Goal: Use online tool/utility: Utilize a website feature to perform a specific function

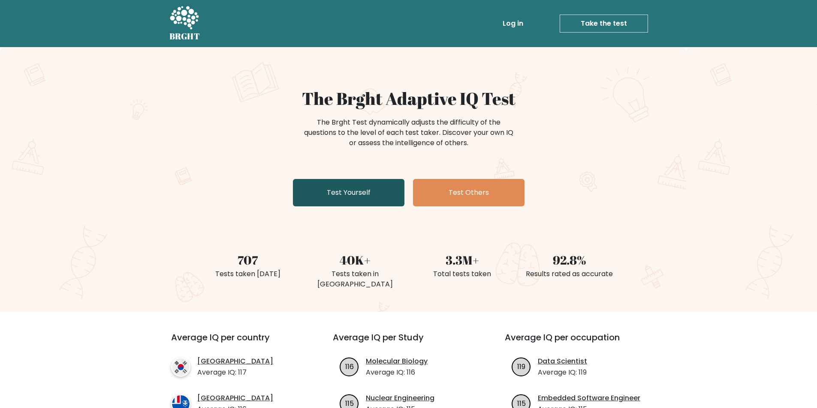
click at [334, 192] on link "Test Yourself" at bounding box center [348, 192] width 111 height 27
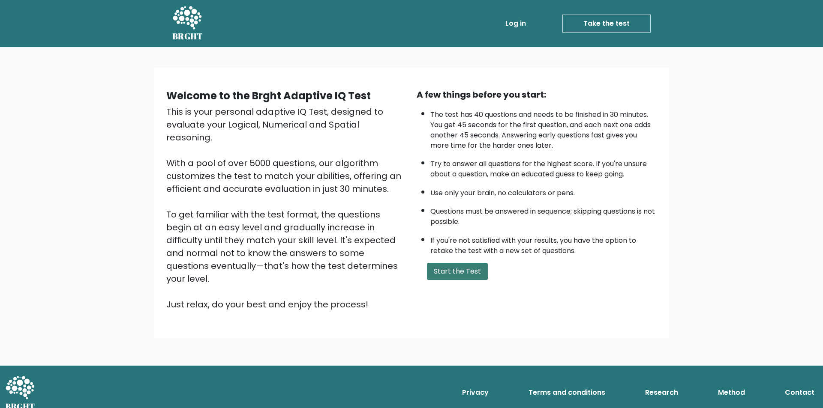
click at [460, 270] on button "Start the Test" at bounding box center [457, 271] width 61 height 17
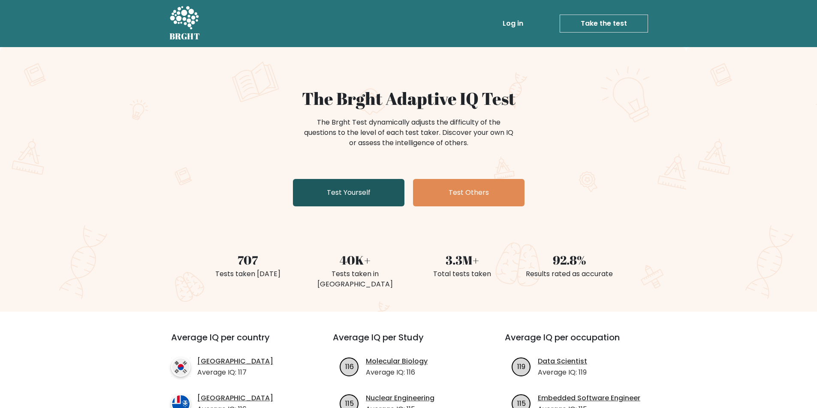
click at [386, 202] on link "Test Yourself" at bounding box center [348, 192] width 111 height 27
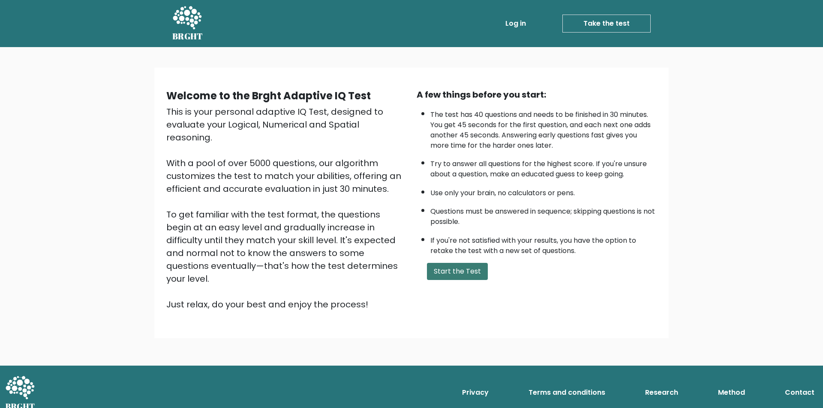
click at [476, 274] on button "Start the Test" at bounding box center [457, 271] width 61 height 17
